Goal: Use online tool/utility

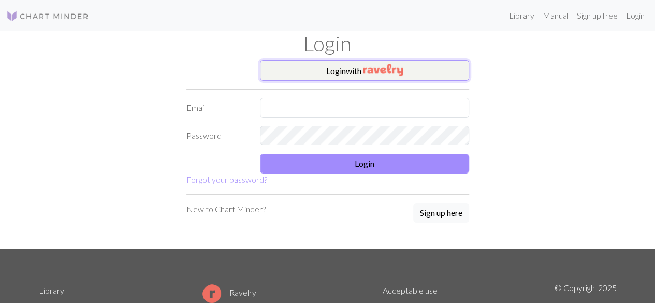
click at [304, 65] on button "Login with" at bounding box center [364, 70] width 209 height 21
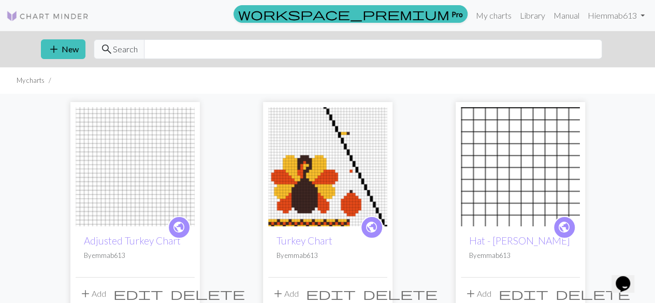
click at [168, 128] on img at bounding box center [135, 166] width 119 height 119
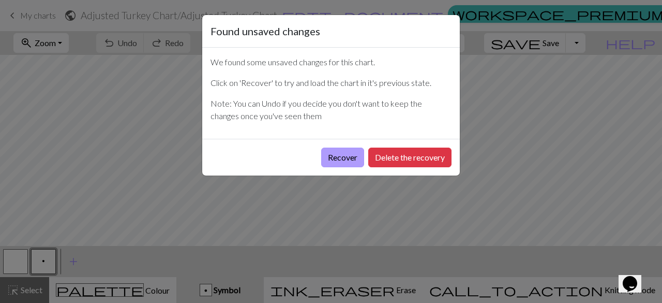
click at [322, 155] on button "Recover" at bounding box center [342, 157] width 43 height 20
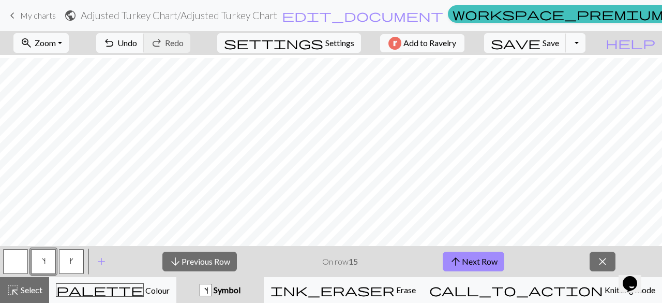
scroll to position [229, 0]
click at [494, 254] on button "arrow_upward Next Row" at bounding box center [474, 262] width 62 height 20
click at [471, 258] on button "arrow_upward Next Row" at bounding box center [474, 262] width 62 height 20
click at [493, 257] on button "arrow_upward Next Row" at bounding box center [474, 262] width 62 height 20
click at [484, 265] on button "arrow_upward Next Row" at bounding box center [474, 262] width 62 height 20
